Goal: Information Seeking & Learning: Compare options

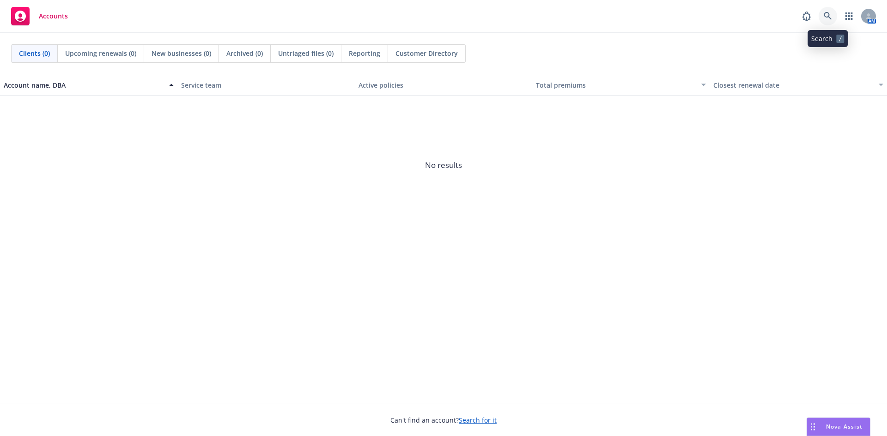
click at [827, 15] on icon at bounding box center [827, 16] width 8 height 8
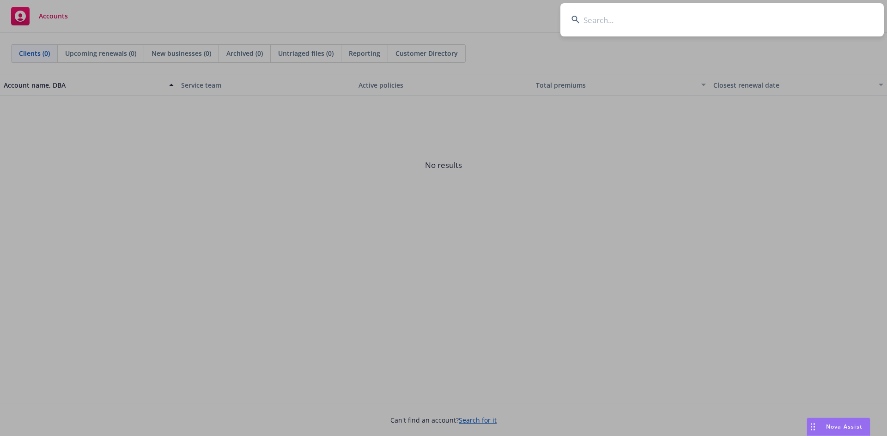
click at [691, 24] on input at bounding box center [721, 19] width 323 height 33
type input "g"
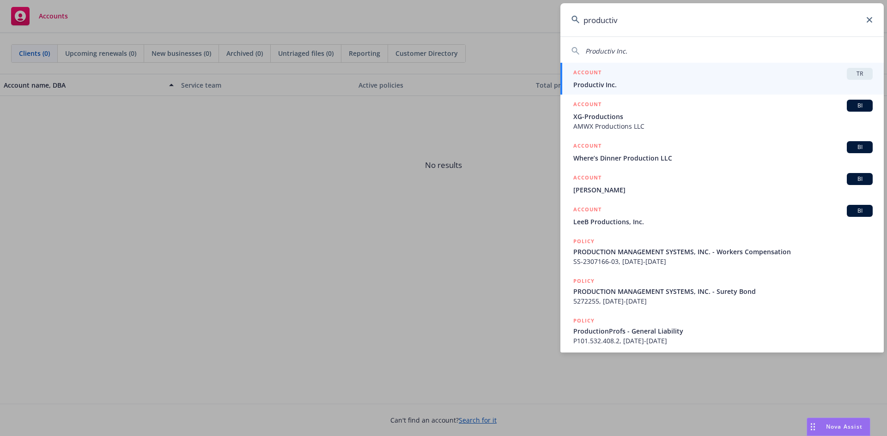
type input "productiv"
click at [593, 80] on span "Productiv Inc." at bounding box center [722, 85] width 299 height 10
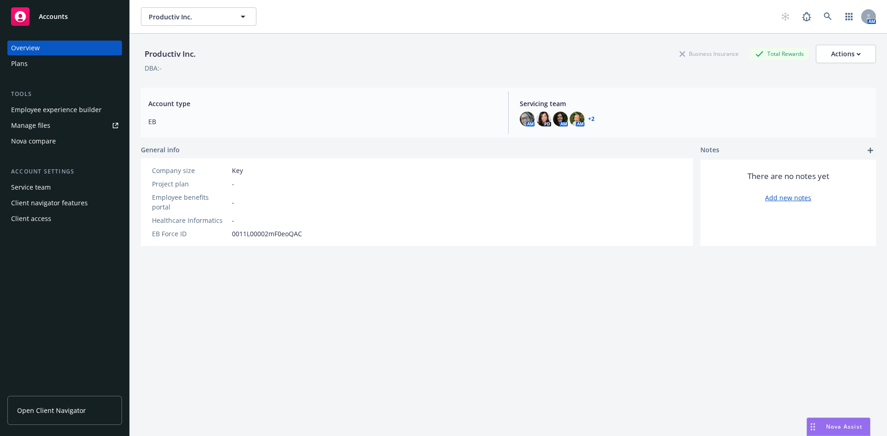
click at [18, 138] on div "Nova compare" at bounding box center [33, 141] width 45 height 15
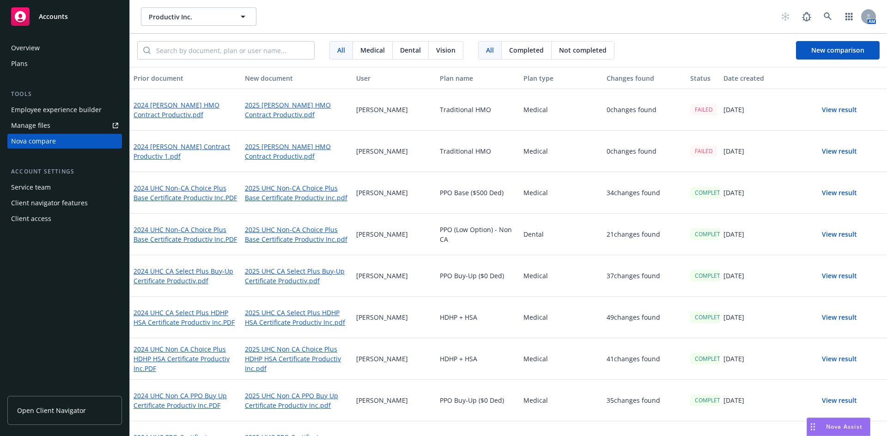
click at [831, 194] on button "View result" at bounding box center [839, 193] width 65 height 18
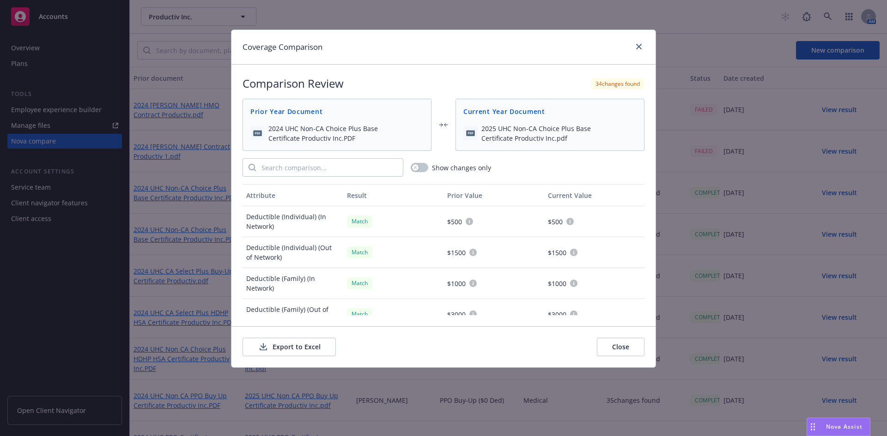
click at [297, 349] on button "Export to Excel" at bounding box center [288, 347] width 93 height 18
click at [640, 45] on icon "close" at bounding box center [639, 47] width 6 height 6
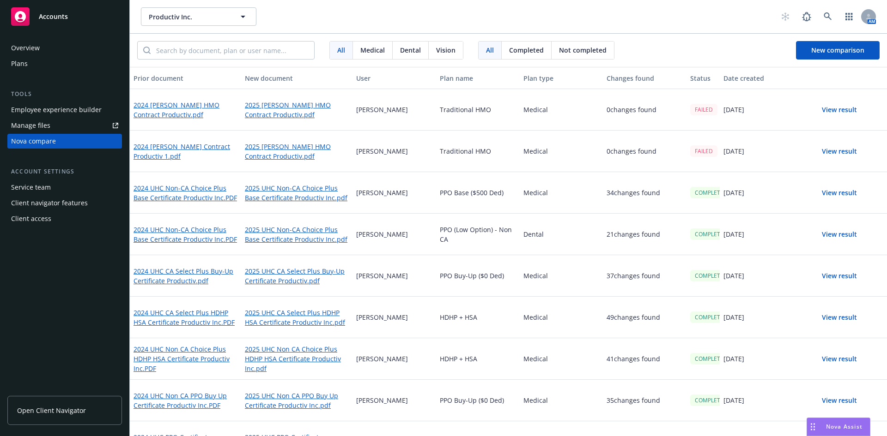
click at [467, 323] on div "HDHP + HSA" at bounding box center [478, 318] width 84 height 42
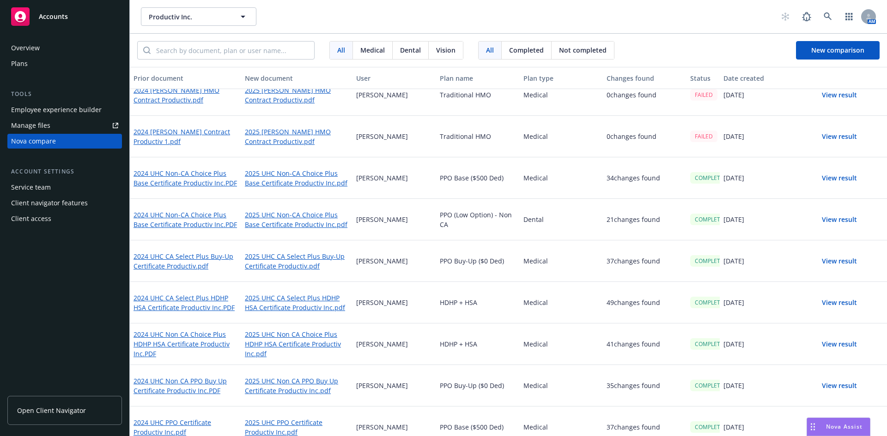
scroll to position [27, 0]
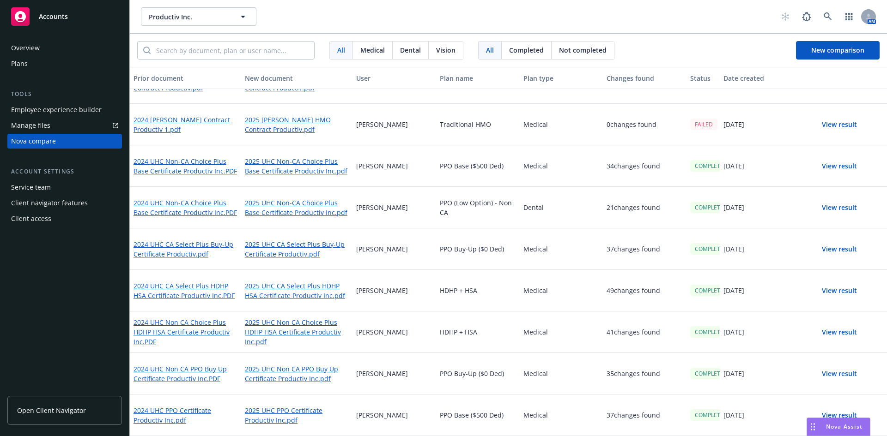
click at [847, 289] on button "View result" at bounding box center [839, 291] width 65 height 18
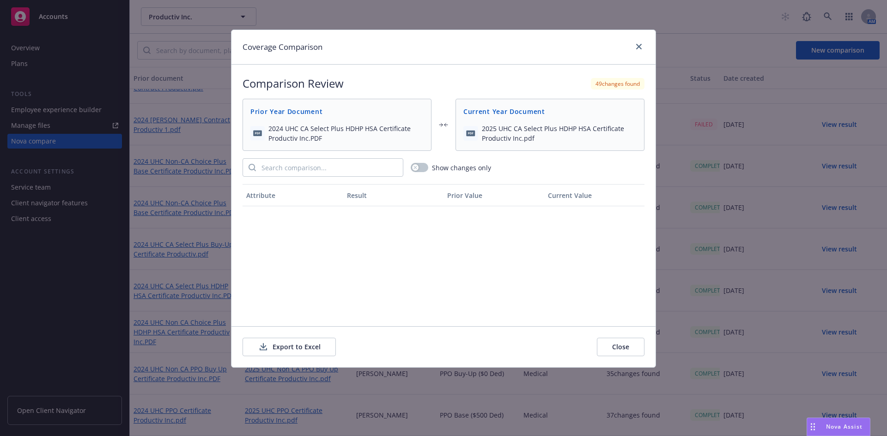
scroll to position [970, 0]
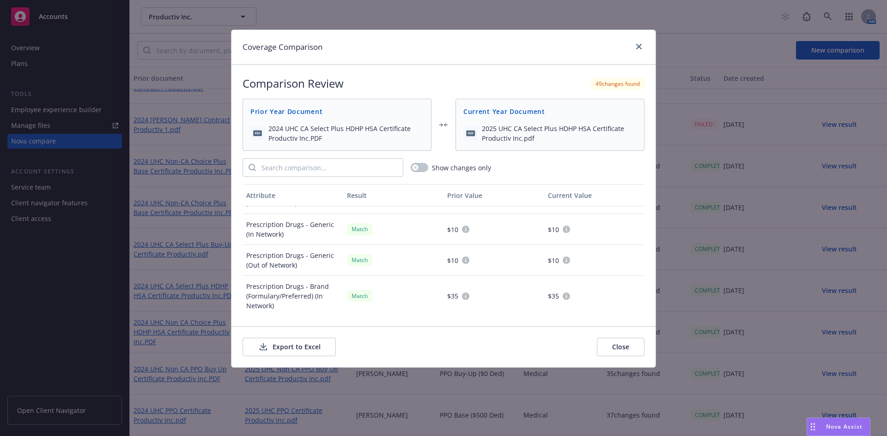
click at [309, 345] on button "Export to Excel" at bounding box center [288, 347] width 93 height 18
click at [639, 46] on icon "close" at bounding box center [639, 47] width 6 height 6
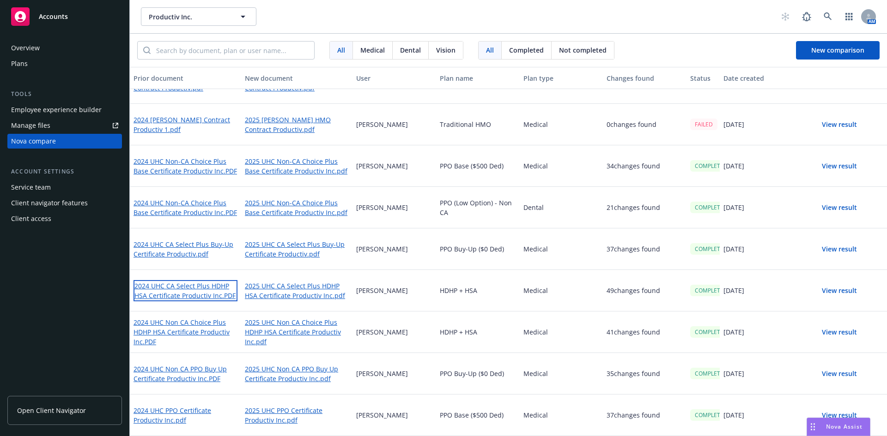
click at [197, 288] on link "2024 UHC CA Select Plus HDHP HSA Certificate Productiv Inc.PDF" at bounding box center [185, 290] width 104 height 21
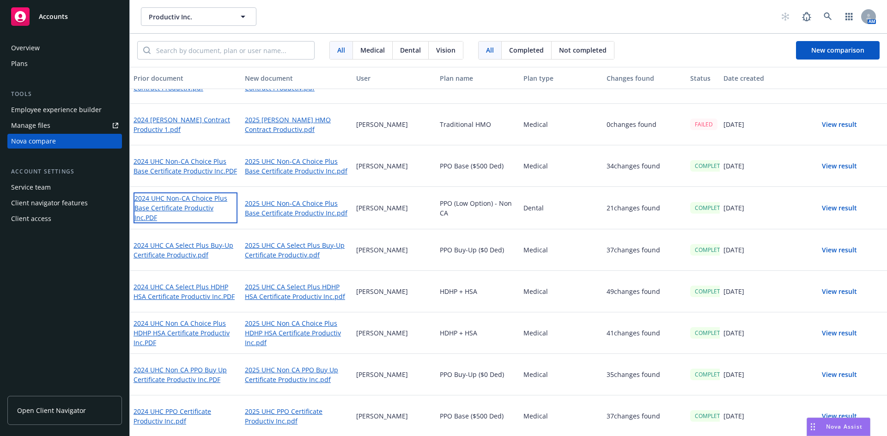
click at [178, 204] on link "2024 UHC Non-CA Choice Plus Base Certificate Productiv Inc.PDF" at bounding box center [185, 208] width 104 height 31
click at [554, 351] on div "Medical" at bounding box center [562, 333] width 84 height 42
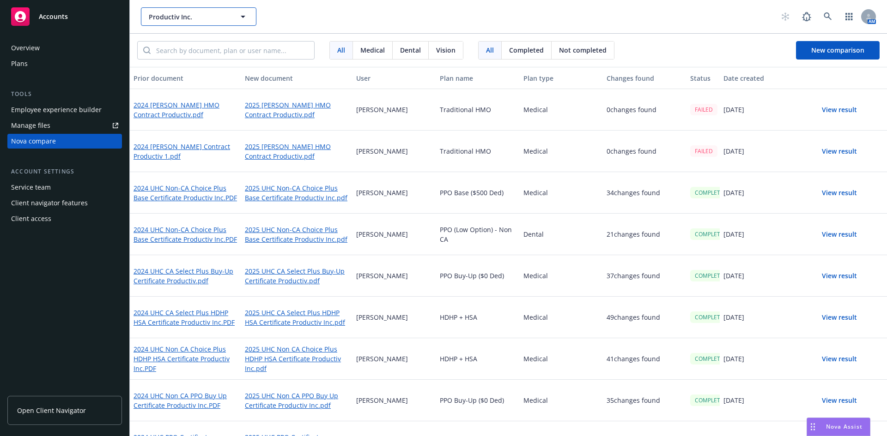
click at [194, 19] on span "Productiv Inc." at bounding box center [189, 17] width 80 height 10
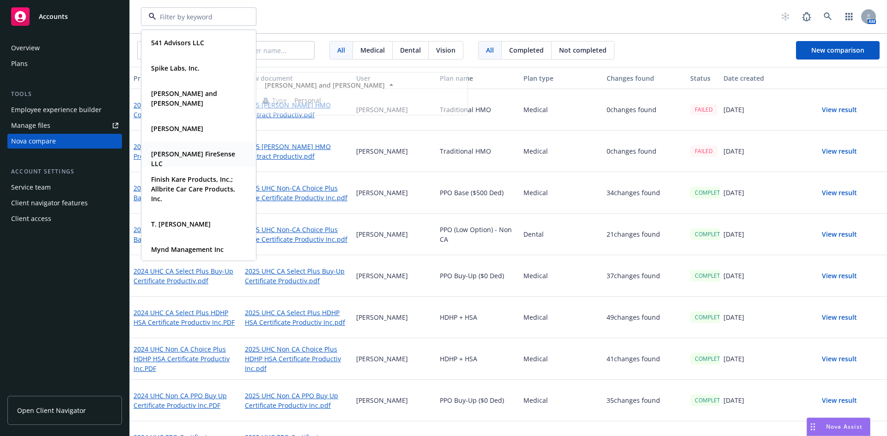
click at [207, 148] on div "[PERSON_NAME] FireSense LLC" at bounding box center [196, 158] width 99 height 23
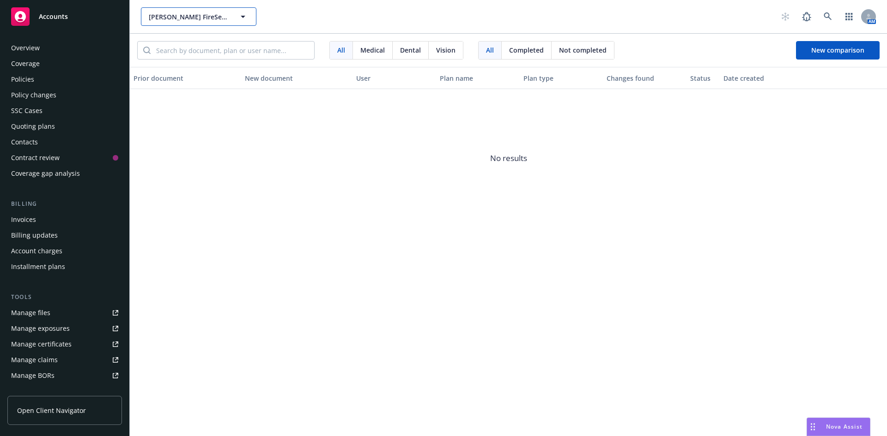
click at [203, 14] on span "[PERSON_NAME] FireSense LLC" at bounding box center [189, 17] width 80 height 10
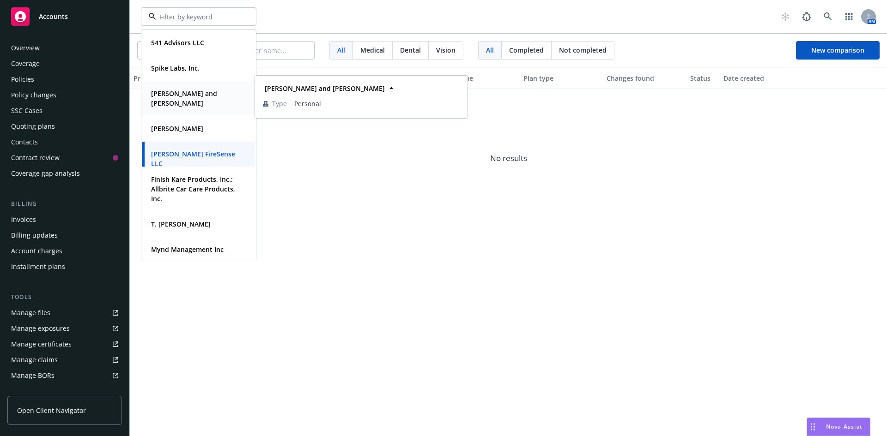
scroll to position [1, 0]
click at [726, 214] on span "No results" at bounding box center [508, 158] width 757 height 139
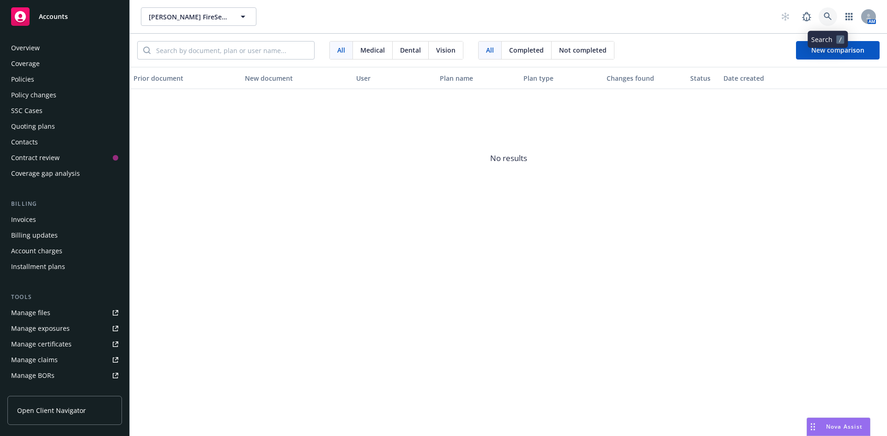
click at [825, 16] on icon at bounding box center [827, 16] width 8 height 8
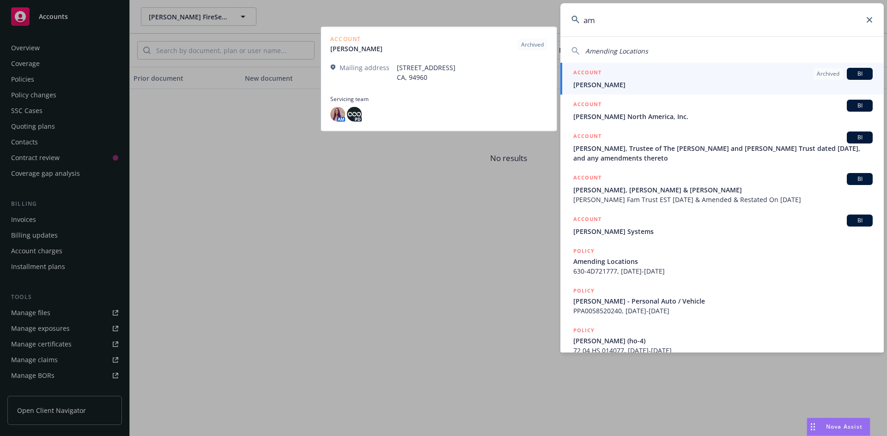
type input "a"
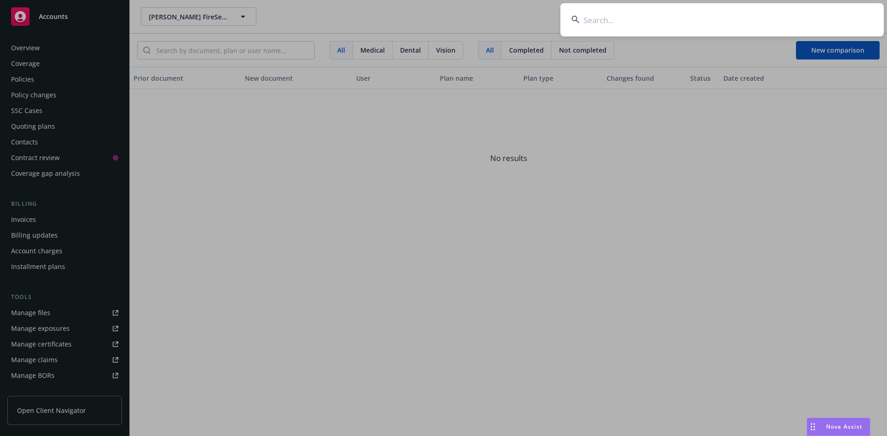
click at [662, 29] on input at bounding box center [721, 19] width 323 height 33
paste input "[PERSON_NAME] Learning Charter Network"
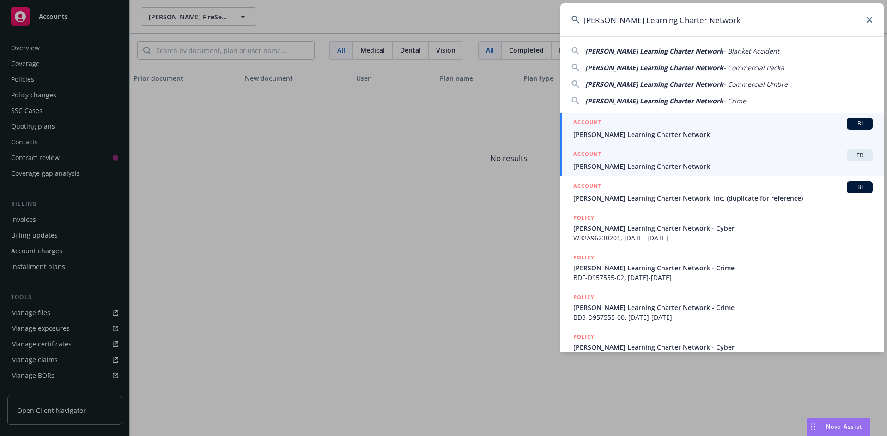
type input "[PERSON_NAME] Learning Charter Network"
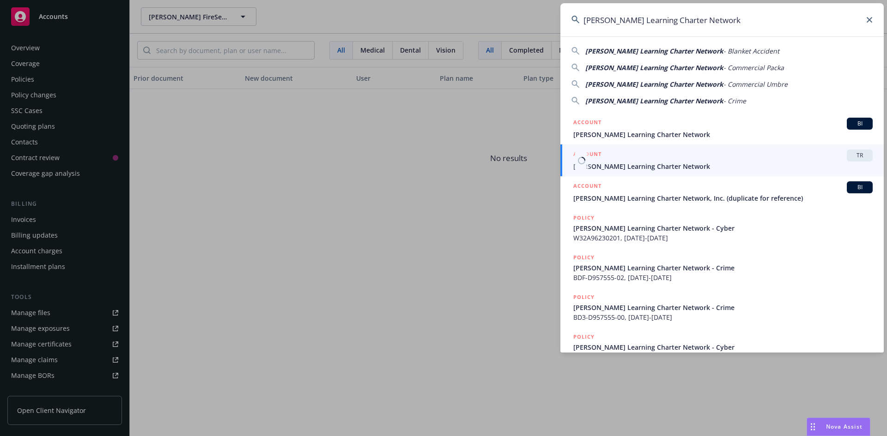
click at [698, 172] on link "ACCOUNT [PERSON_NAME] Learning Charter Network" at bounding box center [721, 161] width 323 height 32
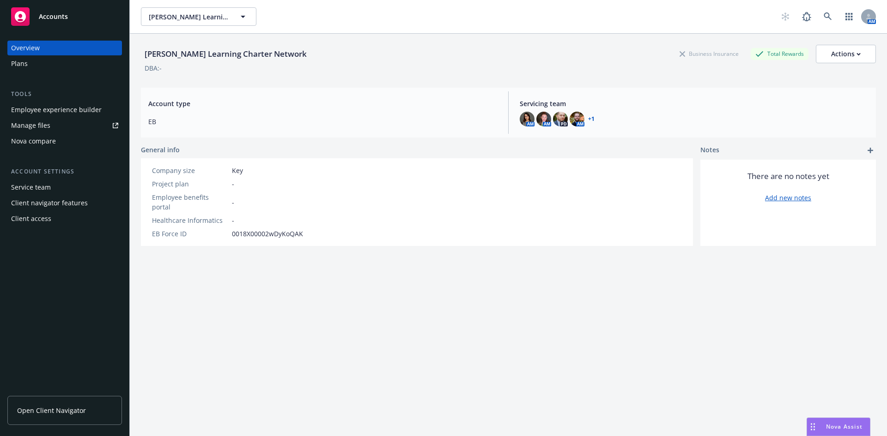
click at [42, 143] on div "Nova compare" at bounding box center [33, 141] width 45 height 15
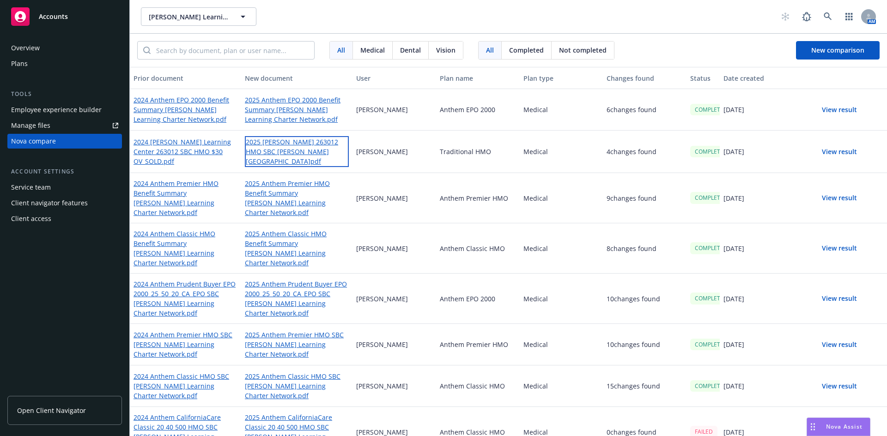
click at [271, 144] on link "2025 [PERSON_NAME] 263012 HMO SBC [PERSON_NAME][GEOGRAPHIC_DATA]pdf" at bounding box center [297, 151] width 104 height 31
click at [847, 150] on button "View result" at bounding box center [839, 151] width 65 height 18
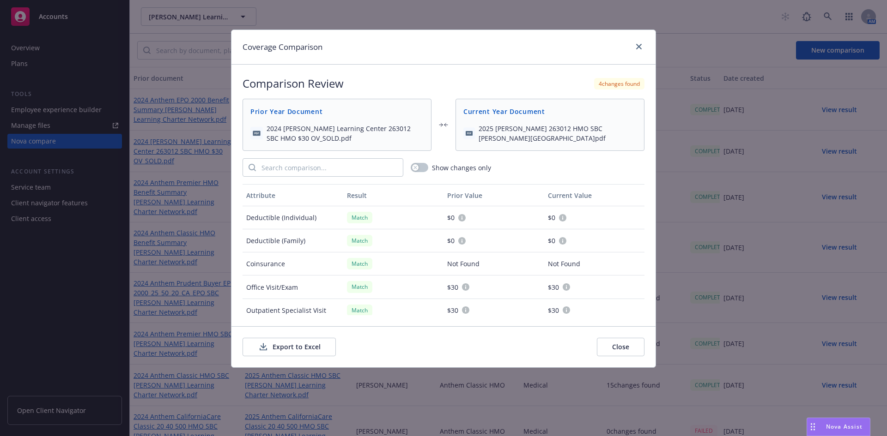
drag, startPoint x: 300, startPoint y: 349, endPoint x: 327, endPoint y: 335, distance: 30.8
click at [301, 349] on button "Export to Excel" at bounding box center [288, 347] width 93 height 18
click at [636, 47] on icon "close" at bounding box center [639, 47] width 6 height 6
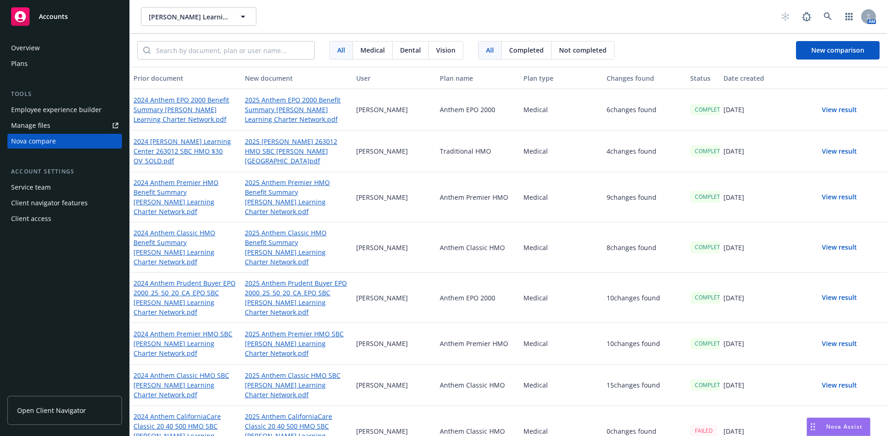
click at [826, 109] on button "View result" at bounding box center [839, 110] width 65 height 18
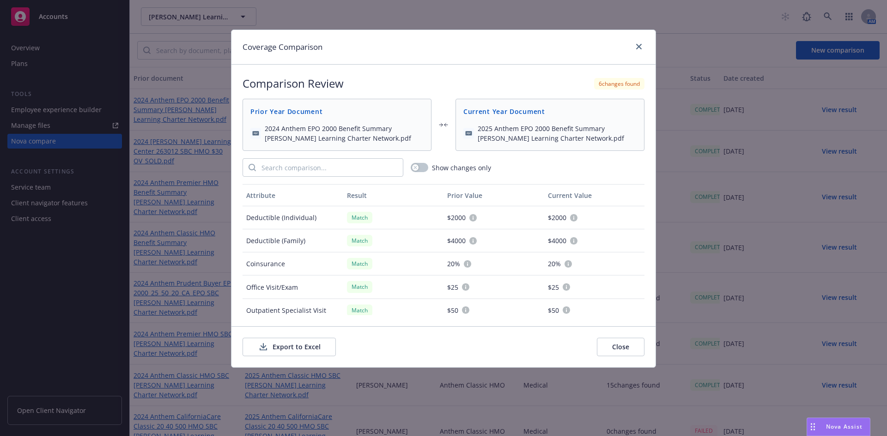
click at [296, 351] on button "Export to Excel" at bounding box center [288, 347] width 93 height 18
